Goal: Information Seeking & Learning: Learn about a topic

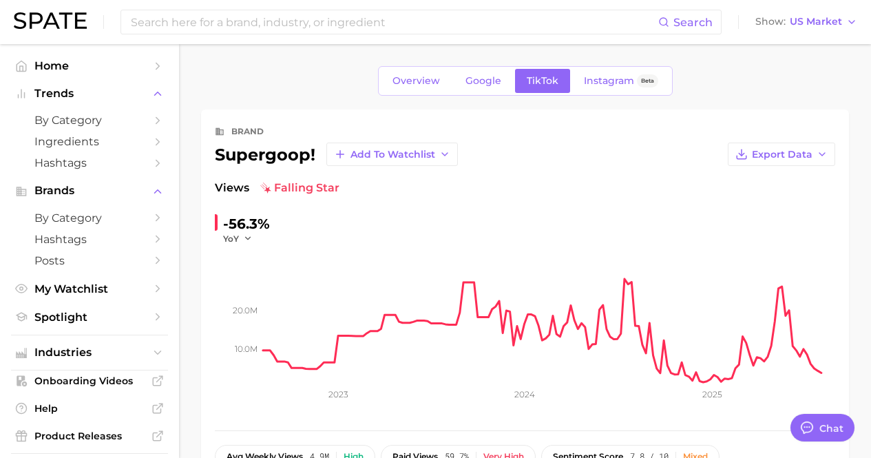
scroll to position [105, 0]
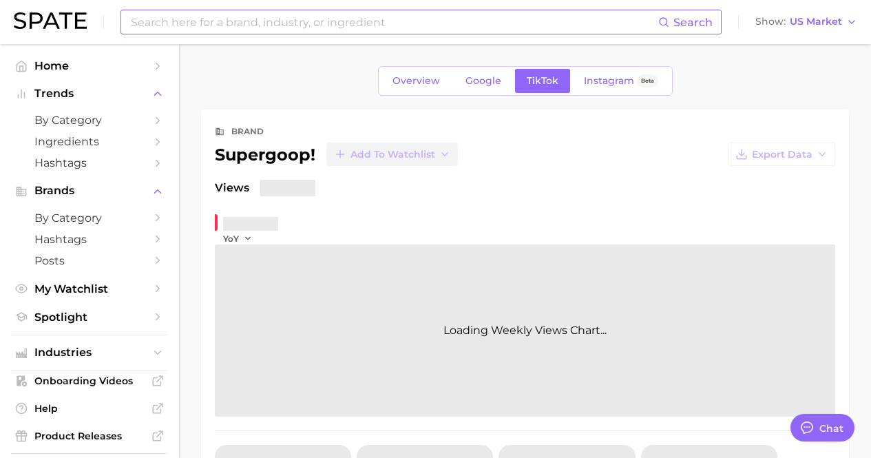
click at [325, 29] on input at bounding box center [393, 21] width 529 height 23
type textarea "x"
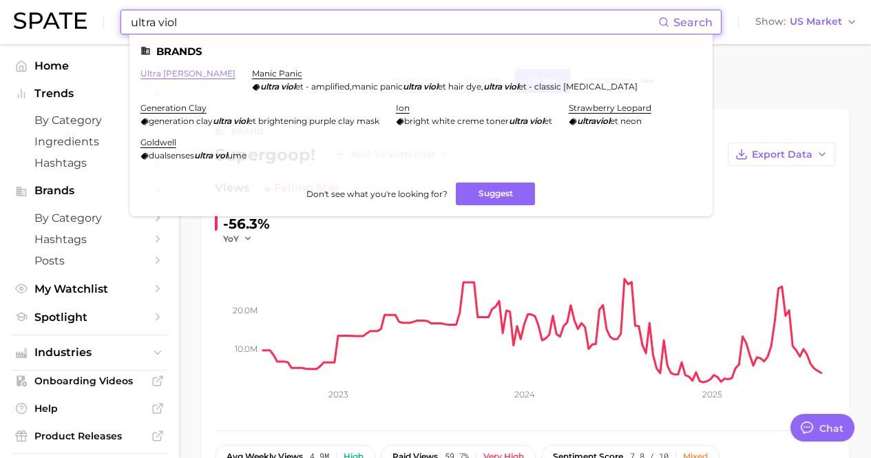
type input "ultra viol"
click at [179, 73] on link "ultra [PERSON_NAME]" at bounding box center [187, 73] width 95 height 10
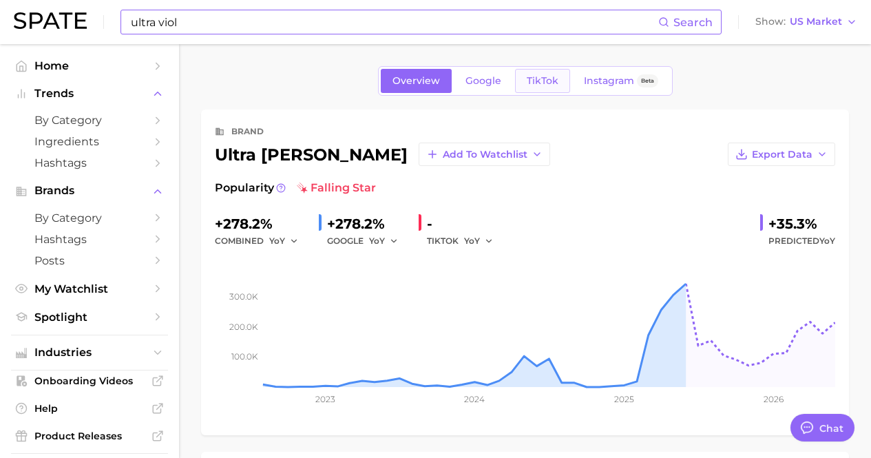
click at [543, 85] on span "TikTok" at bounding box center [543, 81] width 32 height 12
